Goal: Entertainment & Leisure: Consume media (video, audio)

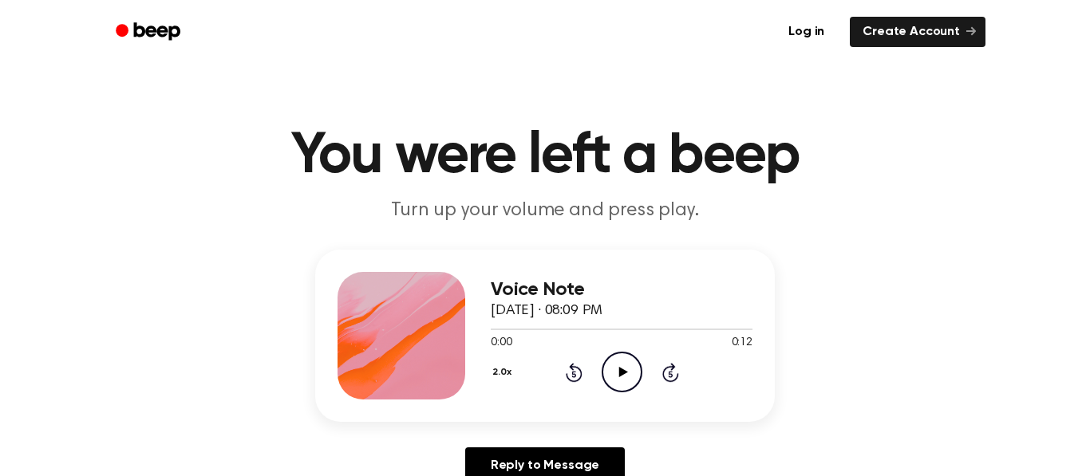
click at [613, 370] on icon "Play Audio" at bounding box center [622, 372] width 41 height 41
click at [625, 369] on icon "Play Audio" at bounding box center [622, 372] width 41 height 41
click at [624, 369] on icon "Play Audio" at bounding box center [622, 372] width 41 height 41
click at [511, 373] on div "2.0x" at bounding box center [504, 373] width 26 height 25
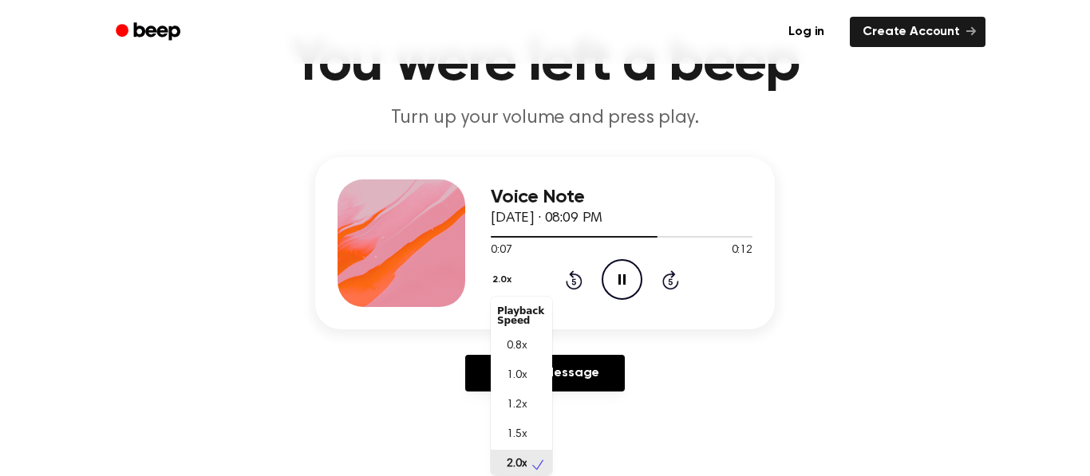
scroll to position [4, 0]
click at [523, 337] on span "0.8x" at bounding box center [517, 342] width 20 height 17
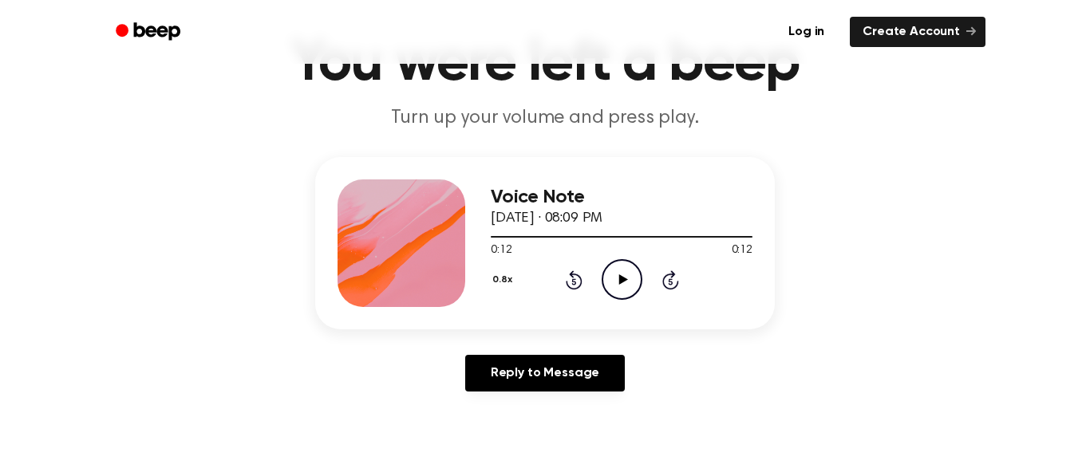
click at [627, 286] on icon "Play Audio" at bounding box center [622, 279] width 41 height 41
click at [625, 288] on icon "Play Audio" at bounding box center [622, 279] width 41 height 41
click at [624, 286] on icon "Pause Audio" at bounding box center [622, 279] width 41 height 41
click at [624, 287] on icon "Play Audio" at bounding box center [622, 279] width 41 height 41
click at [624, 287] on icon "Pause Audio" at bounding box center [622, 279] width 41 height 41
